Goal: Task Accomplishment & Management: Manage account settings

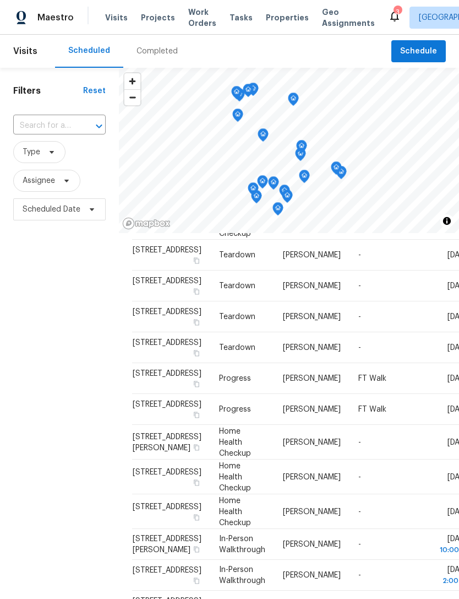
scroll to position [553, 0]
click at [219, 461] on span "Home Health Checkup" at bounding box center [235, 476] width 32 height 30
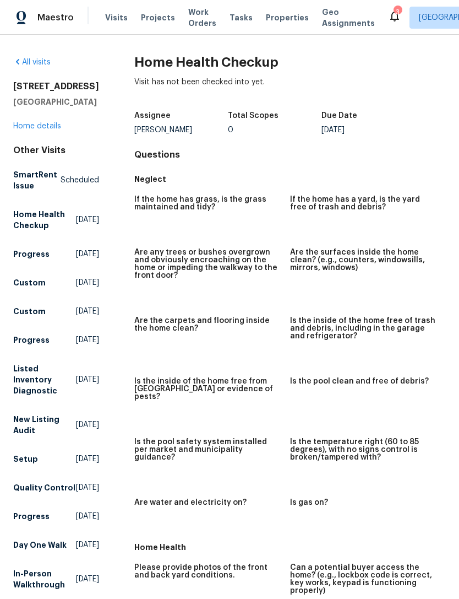
click at [113, 22] on span "Visits" at bounding box center [116, 17] width 23 height 11
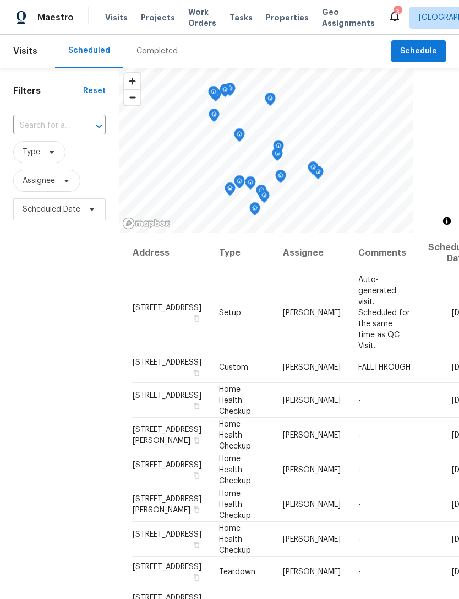
click at [47, 129] on input "text" at bounding box center [44, 125] width 62 height 17
type input "pearl oas"
click at [50, 160] on li "8253 Pearl Oasis Ct, Las Vegas, NV 89139" at bounding box center [59, 151] width 92 height 18
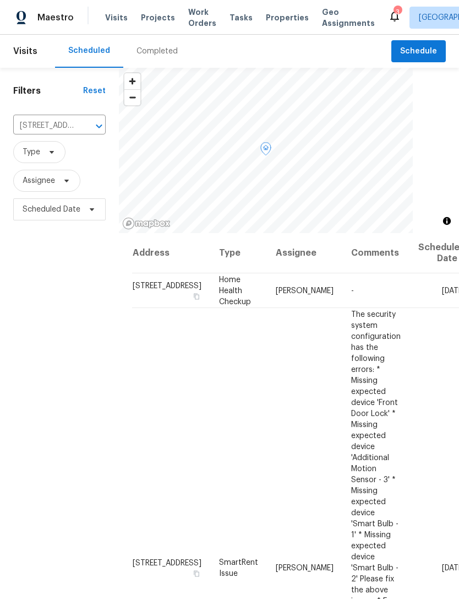
click at [0, 0] on icon at bounding box center [0, 0] width 0 height 0
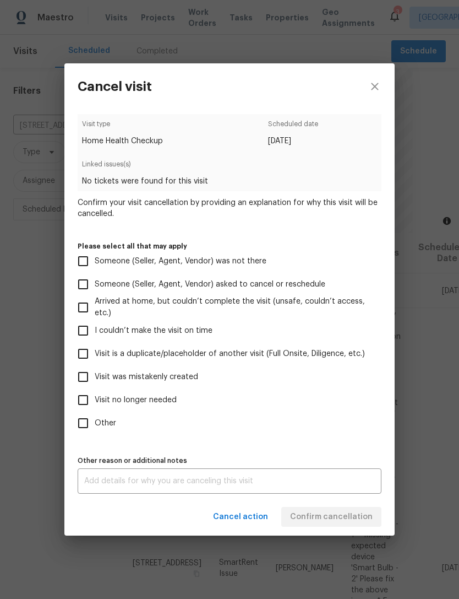
click at [161, 374] on span "Visit was mistakenly created" at bounding box center [147, 377] width 104 height 12
click at [95, 374] on input "Visit was mistakenly created" at bounding box center [83, 376] width 23 height 23
checkbox input "true"
click at [350, 518] on span "Confirm cancellation" at bounding box center [331, 517] width 83 height 14
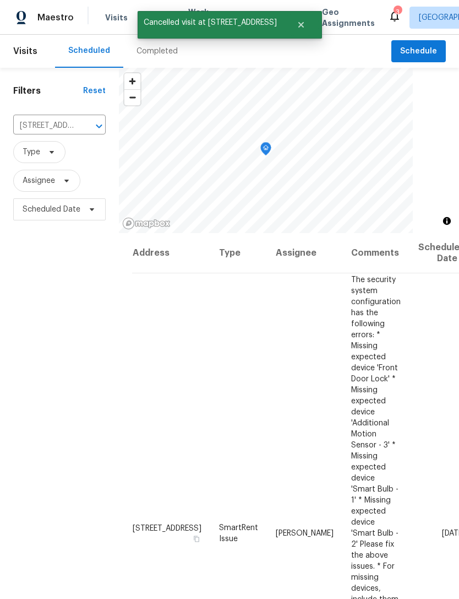
click at [88, 125] on icon "Clear" at bounding box center [84, 126] width 11 height 11
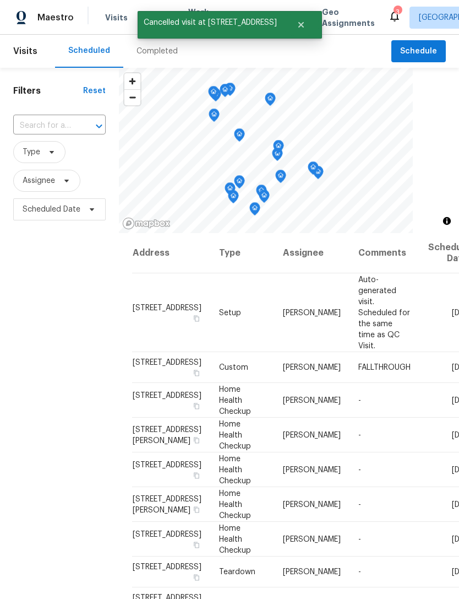
click at [49, 123] on input "text" at bounding box center [44, 125] width 62 height 17
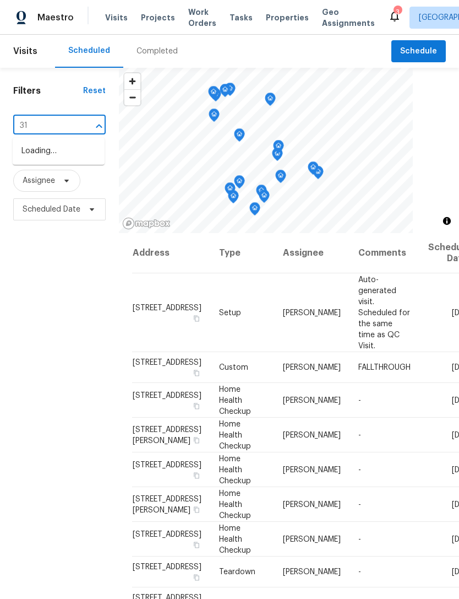
type input "3"
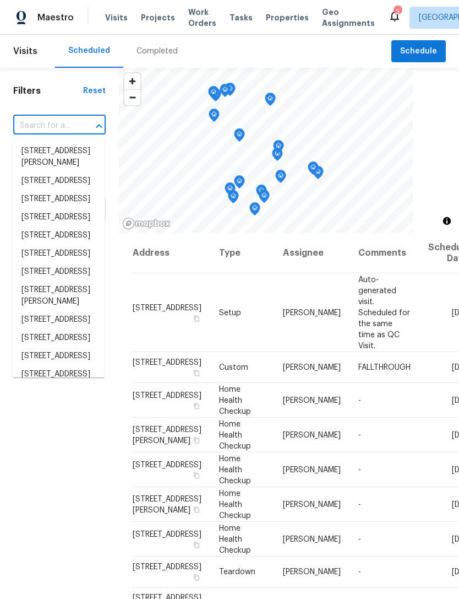
click at [121, 398] on div "Address Type Assignee Comments Scheduled Date ↑ 806 Clouded Valley Ave, North L…" at bounding box center [289, 472] width 340 height 479
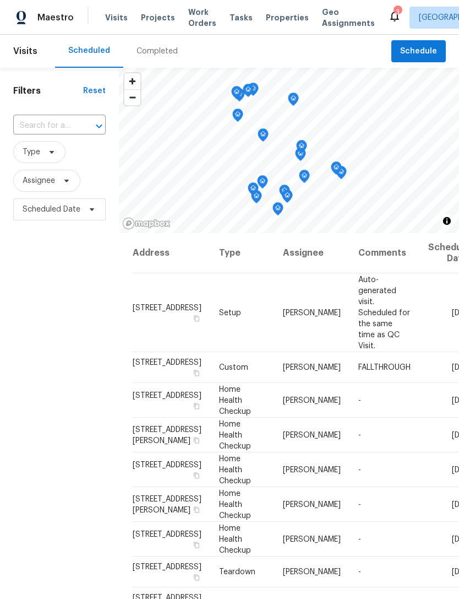
click at [56, 123] on input "text" at bounding box center [44, 125] width 62 height 17
type input "6735 st"
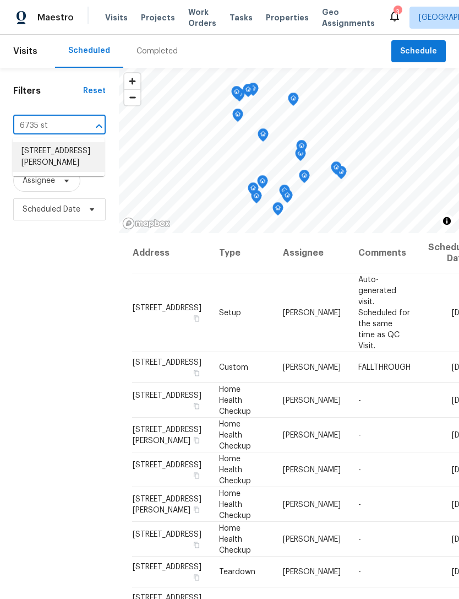
click at [47, 163] on li "6735 Storybook Glen Ct, Las Vegas, NV 89139" at bounding box center [59, 157] width 92 height 30
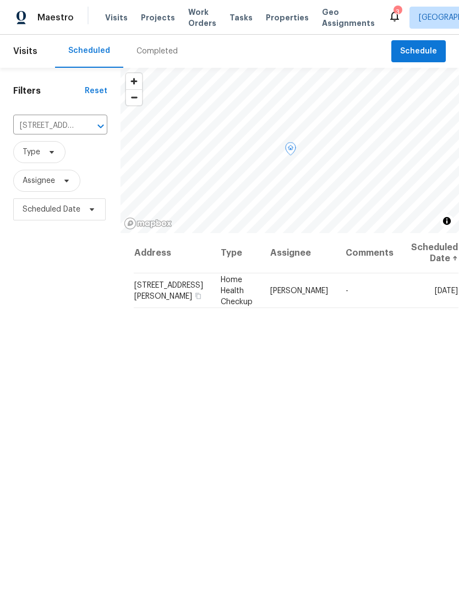
click at [0, 0] on span at bounding box center [0, 0] width 0 height 0
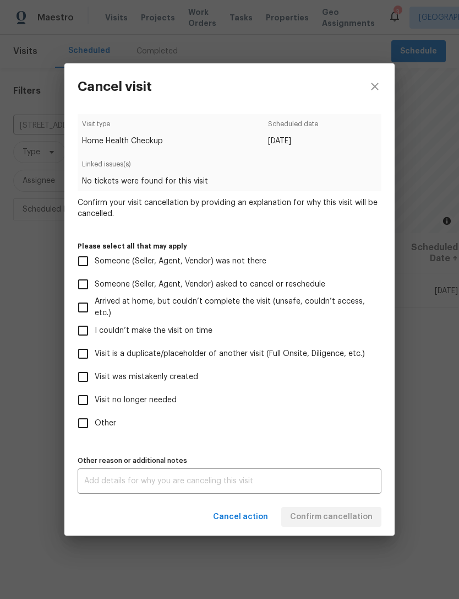
click at [163, 379] on span "Visit was mistakenly created" at bounding box center [147, 377] width 104 height 12
click at [95, 379] on input "Visit was mistakenly created" at bounding box center [83, 376] width 23 height 23
checkbox input "true"
click at [345, 524] on span "Confirm cancellation" at bounding box center [331, 517] width 83 height 14
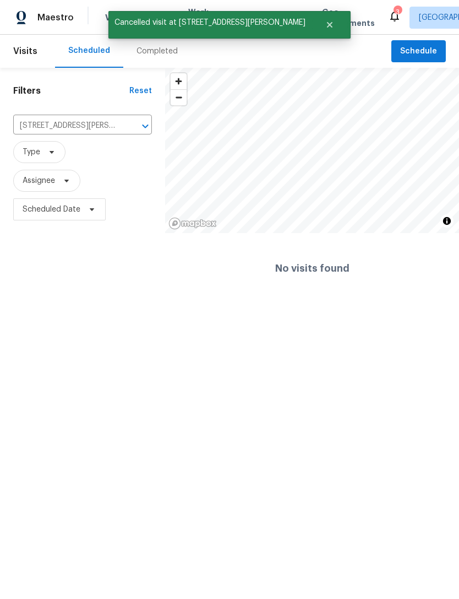
click at [129, 127] on icon "Clear" at bounding box center [131, 126] width 11 height 11
